Goal: Task Accomplishment & Management: Use online tool/utility

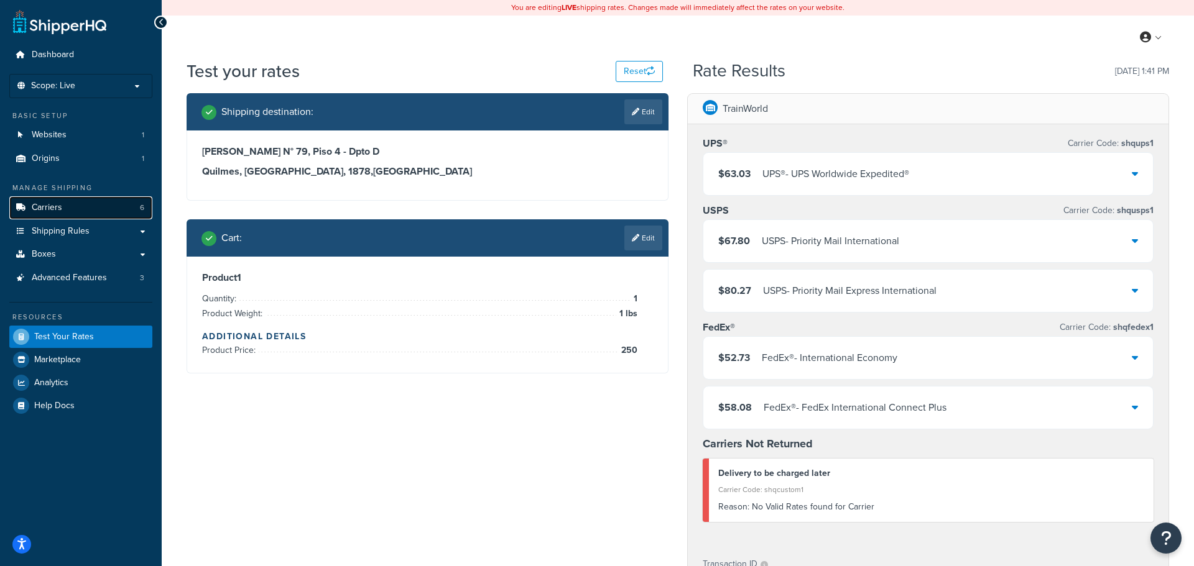
click at [58, 211] on span "Carriers" at bounding box center [47, 208] width 30 height 11
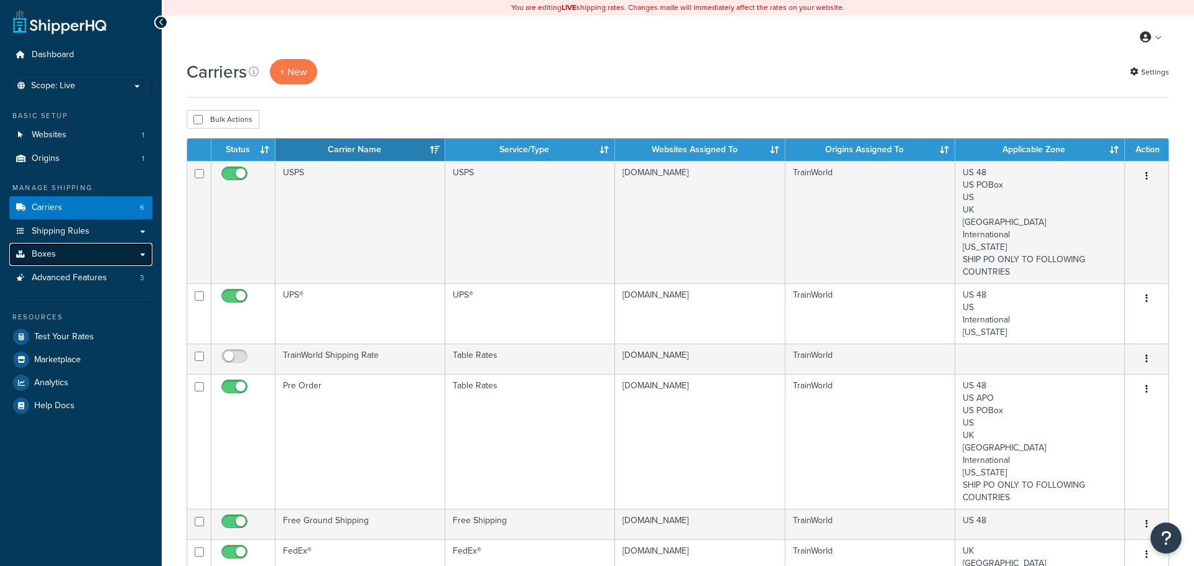
click at [76, 250] on link "Boxes" at bounding box center [80, 254] width 143 height 23
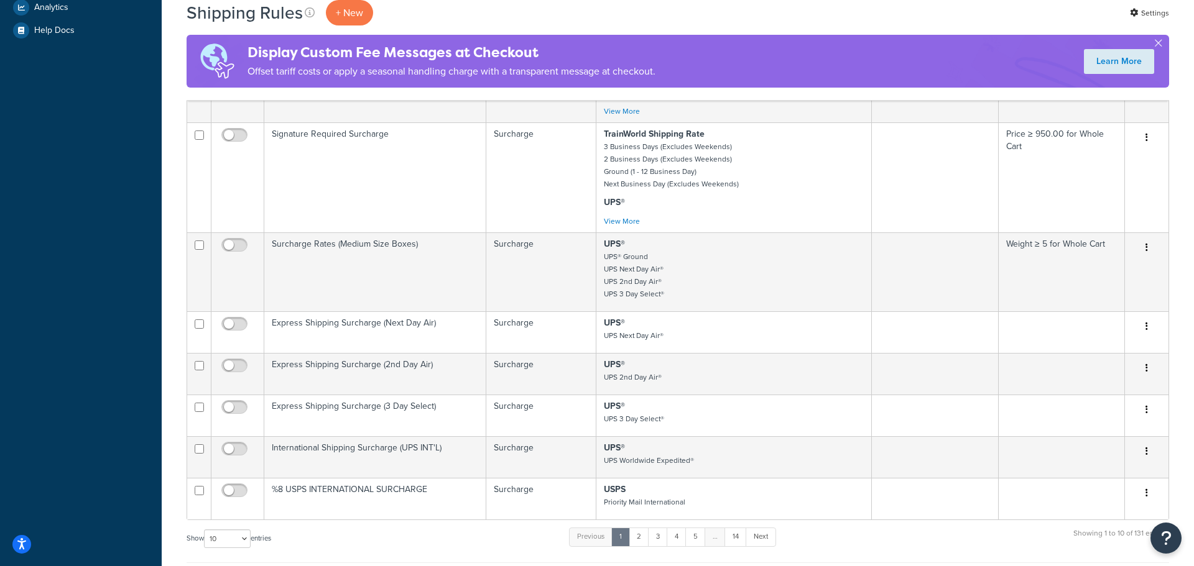
scroll to position [471, 0]
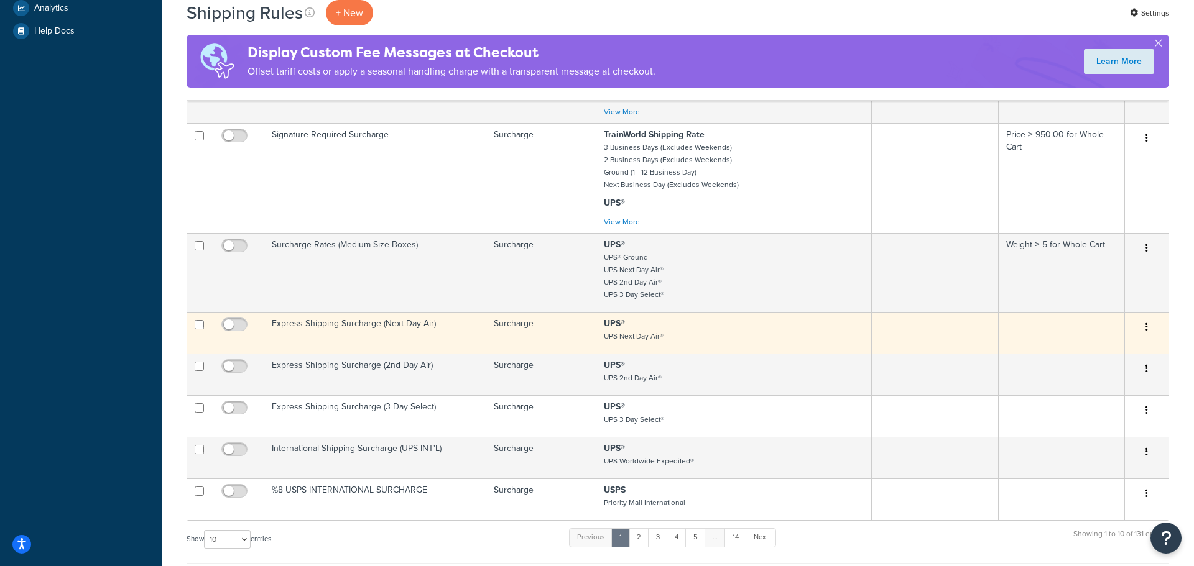
click at [1146, 331] on icon "button" at bounding box center [1146, 327] width 2 height 9
click at [1113, 358] on link "Edit" at bounding box center [1105, 350] width 98 height 25
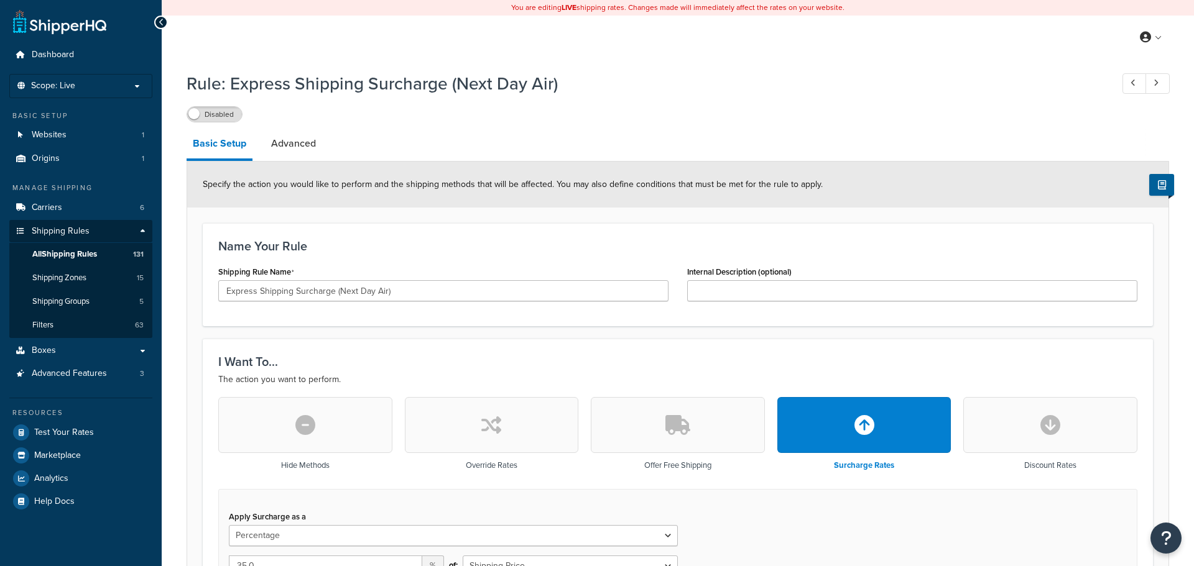
select select "PERCENTAGE"
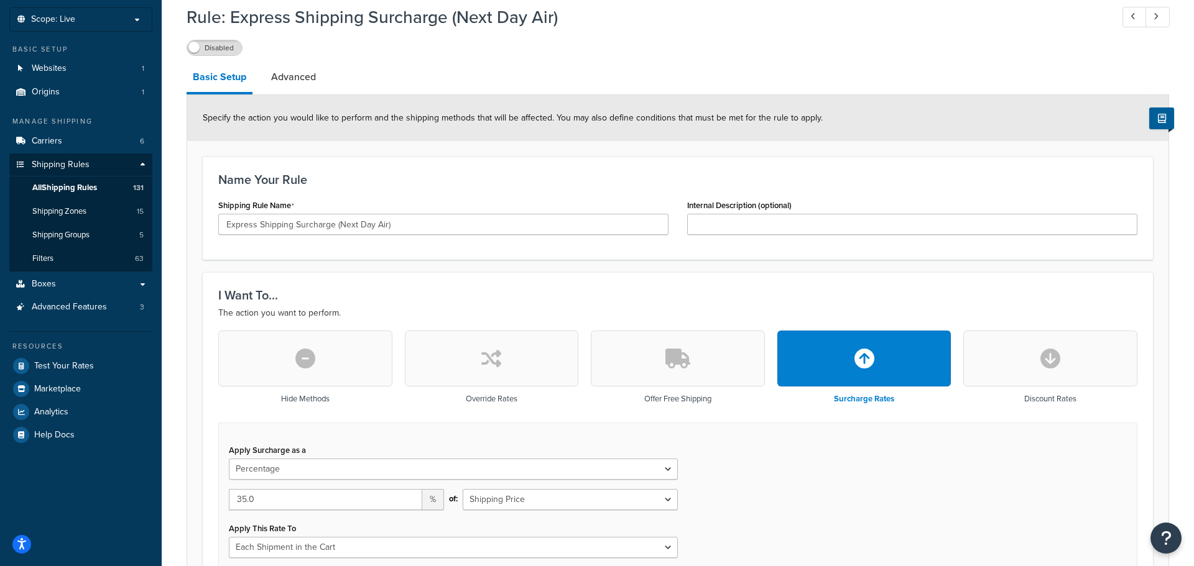
scroll to position [67, 0]
click at [315, 84] on link "Advanced" at bounding box center [293, 77] width 57 height 30
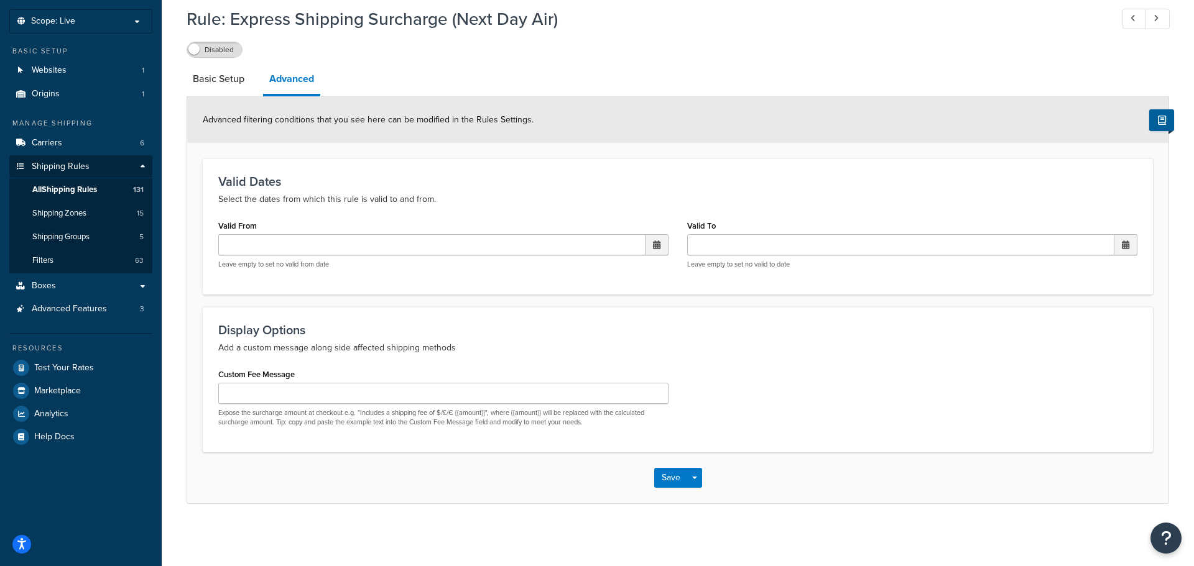
scroll to position [66, 0]
click at [134, 188] on span "131" at bounding box center [138, 190] width 11 height 11
